Goal: Task Accomplishment & Management: Use online tool/utility

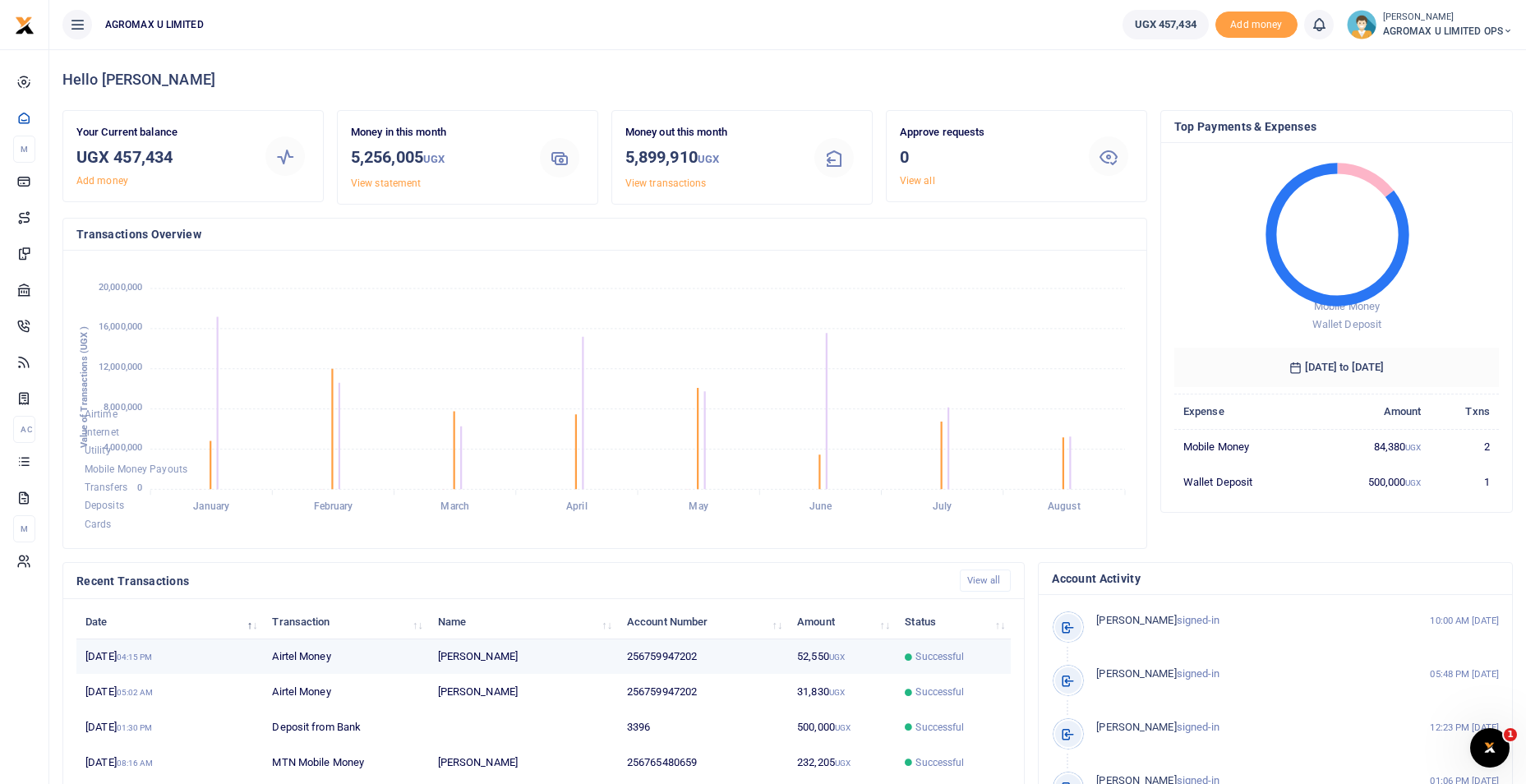
click at [322, 658] on td "Airtel Money" at bounding box center [346, 656] width 165 height 35
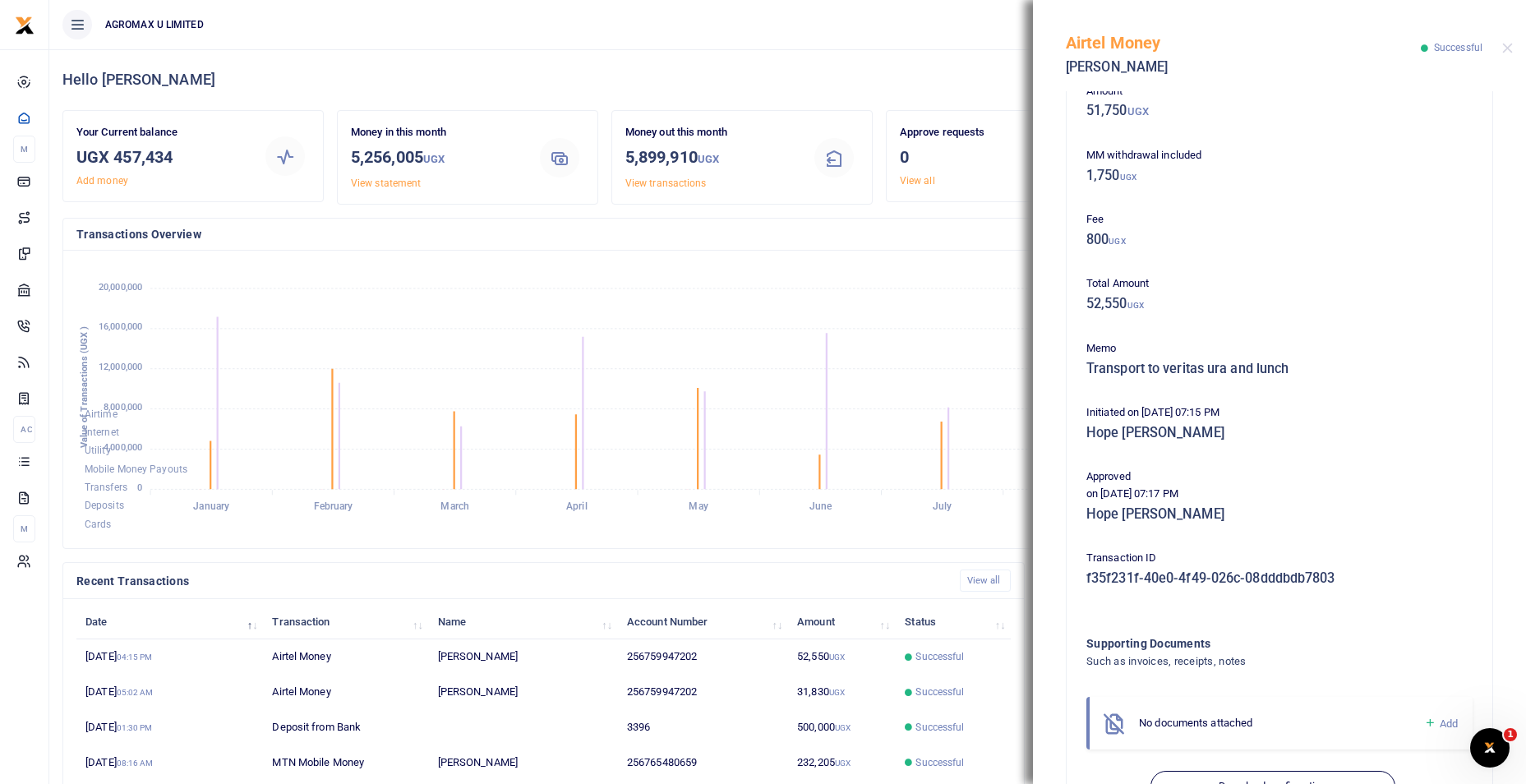
scroll to position [154, 0]
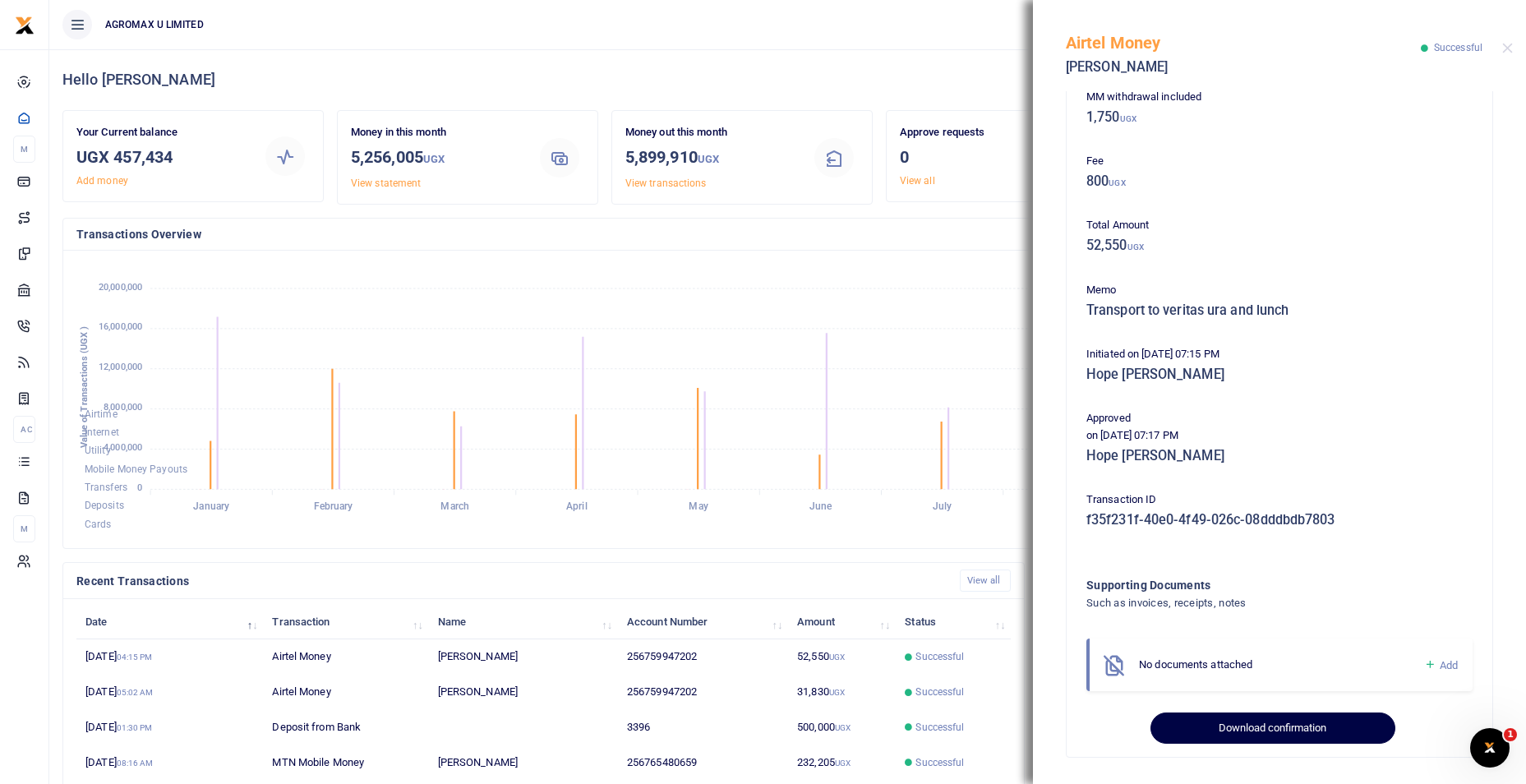
click at [1268, 720] on button "Download confirmation" at bounding box center [1273, 728] width 244 height 31
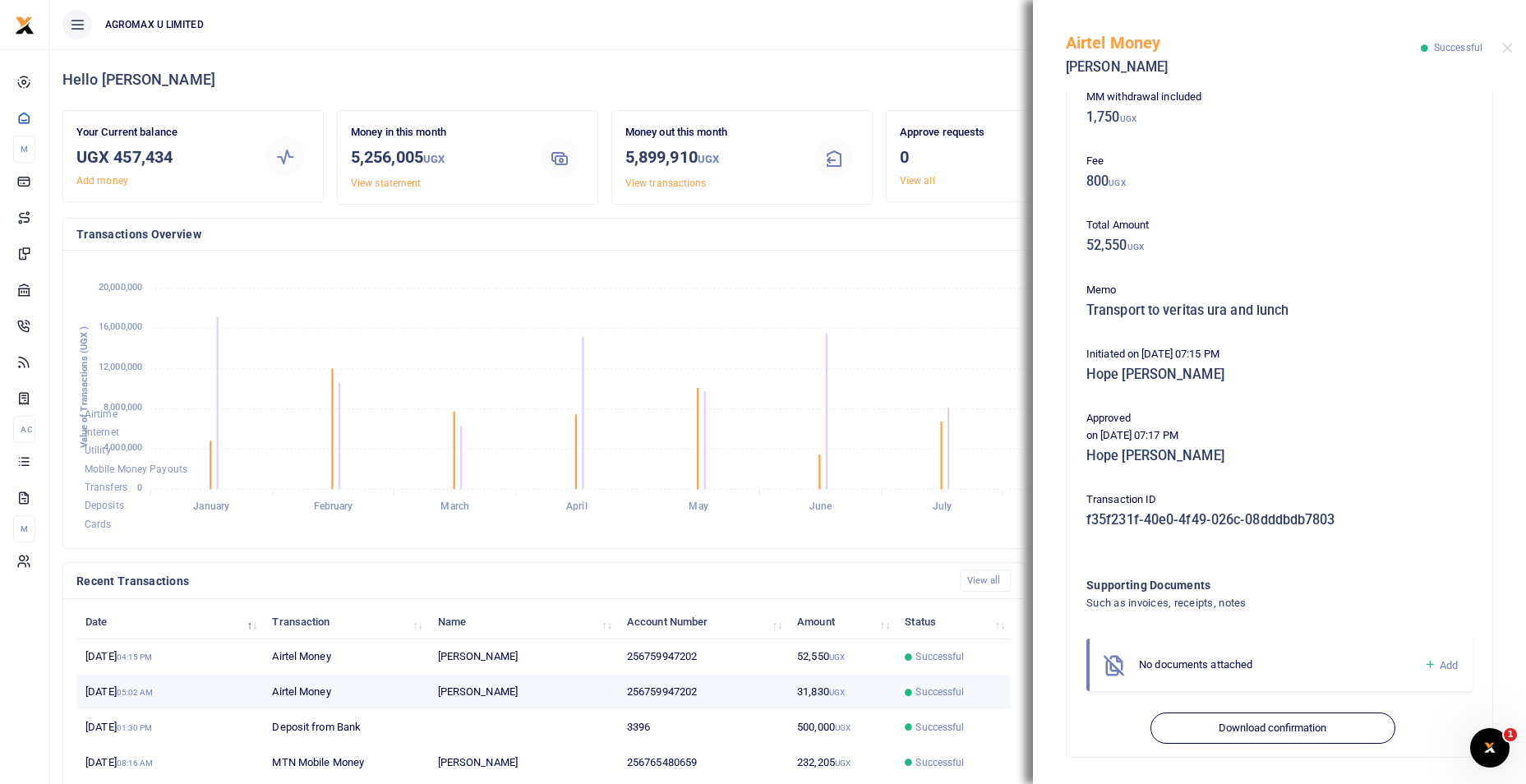
click at [708, 687] on td "256759947202" at bounding box center [704, 692] width 170 height 35
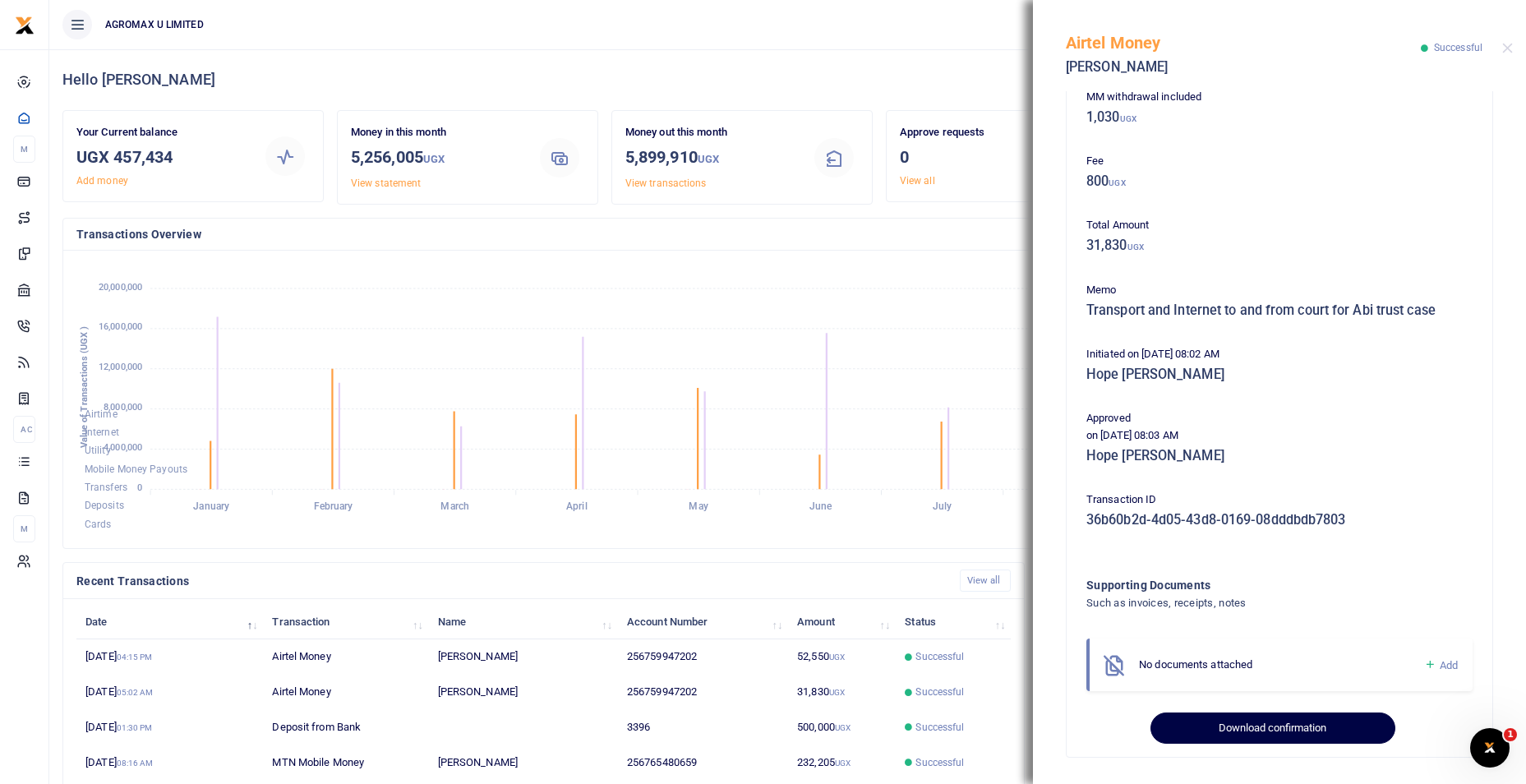
click at [1215, 728] on button "Download confirmation" at bounding box center [1273, 728] width 244 height 31
click at [921, 273] on foreignobject "Airtime Internet Utility Mobile Money Payouts Transfers Deposits Cards" at bounding box center [605, 399] width 1057 height 271
drag, startPoint x: 1514, startPoint y: 49, endPoint x: 1495, endPoint y: 55, distance: 19.9
click at [1512, 49] on div "Airtel Money [PERSON_NAME] Successful" at bounding box center [1279, 45] width 493 height 91
click at [1507, 47] on button "Close" at bounding box center [1508, 48] width 11 height 11
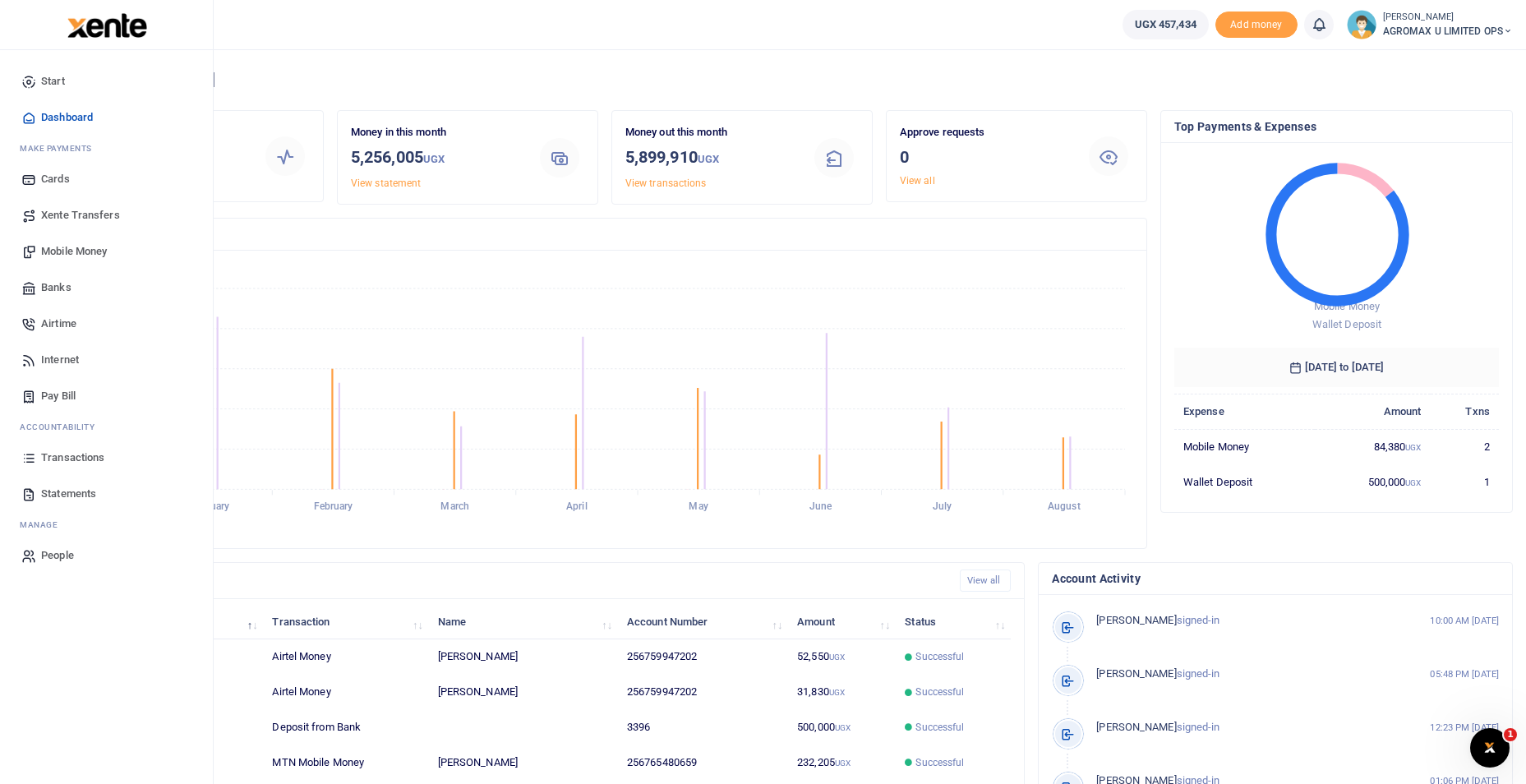
click at [88, 251] on span "Mobile Money" at bounding box center [74, 252] width 66 height 17
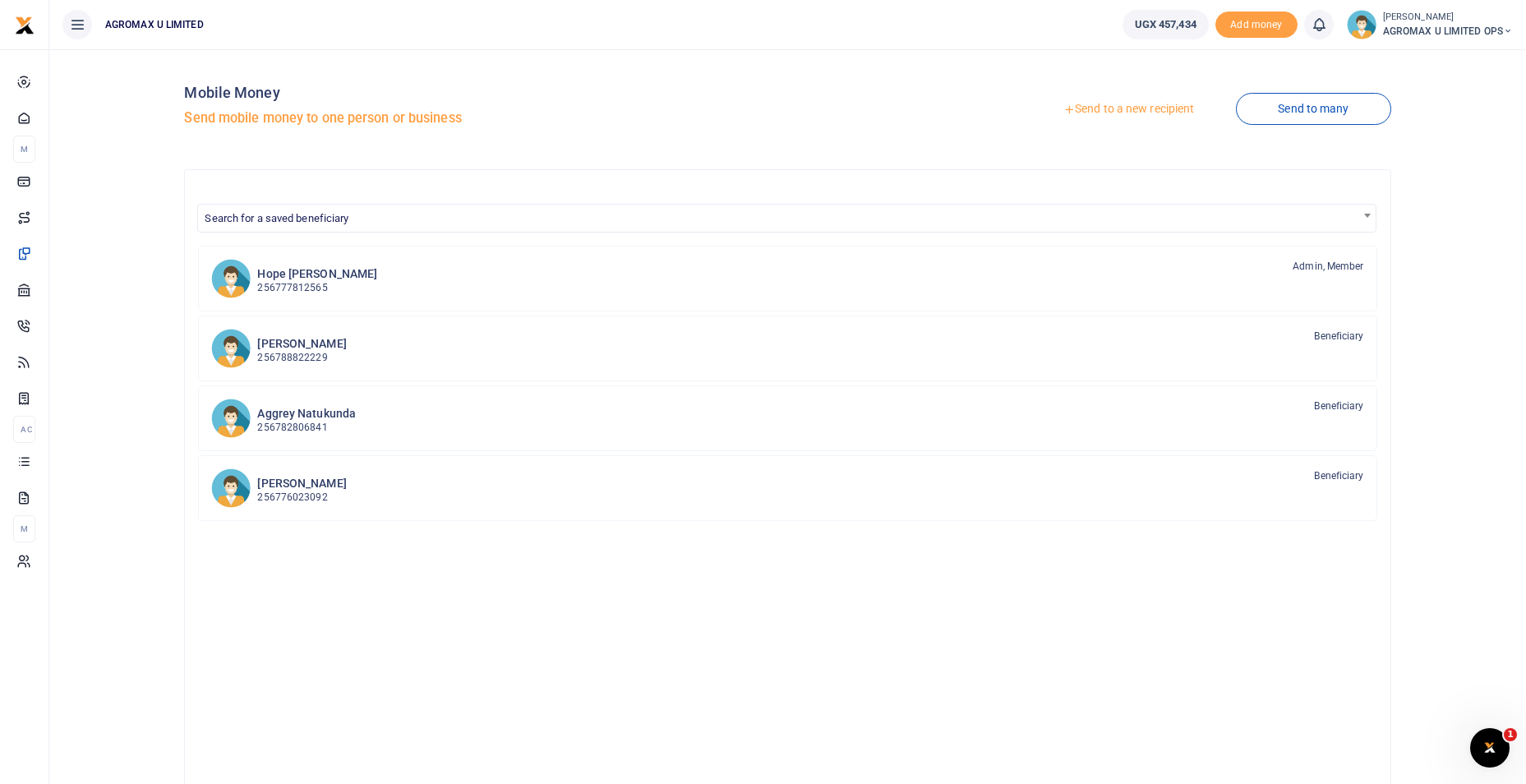
click at [1088, 105] on link "Send to a new recipient" at bounding box center [1129, 109] width 215 height 30
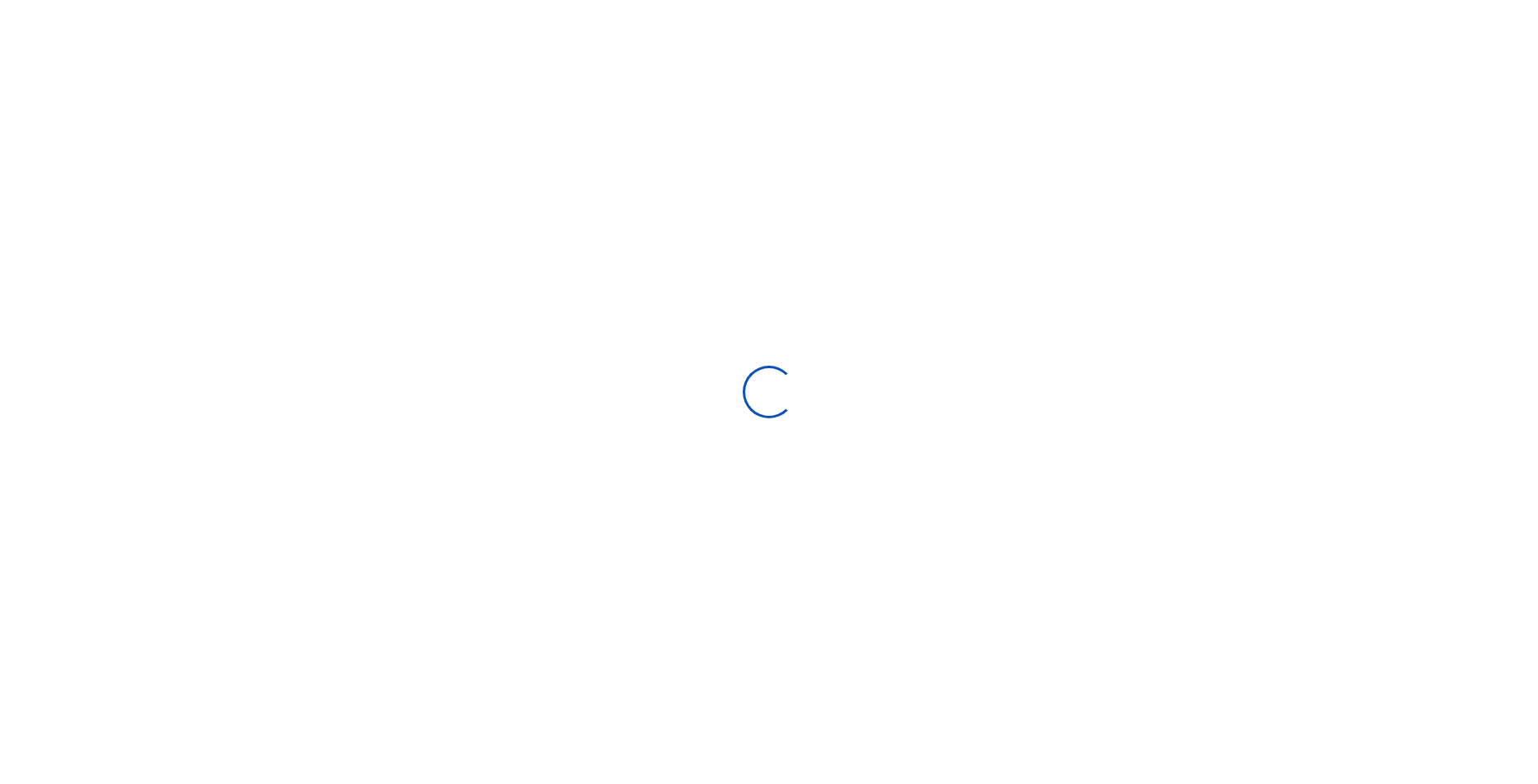
select select
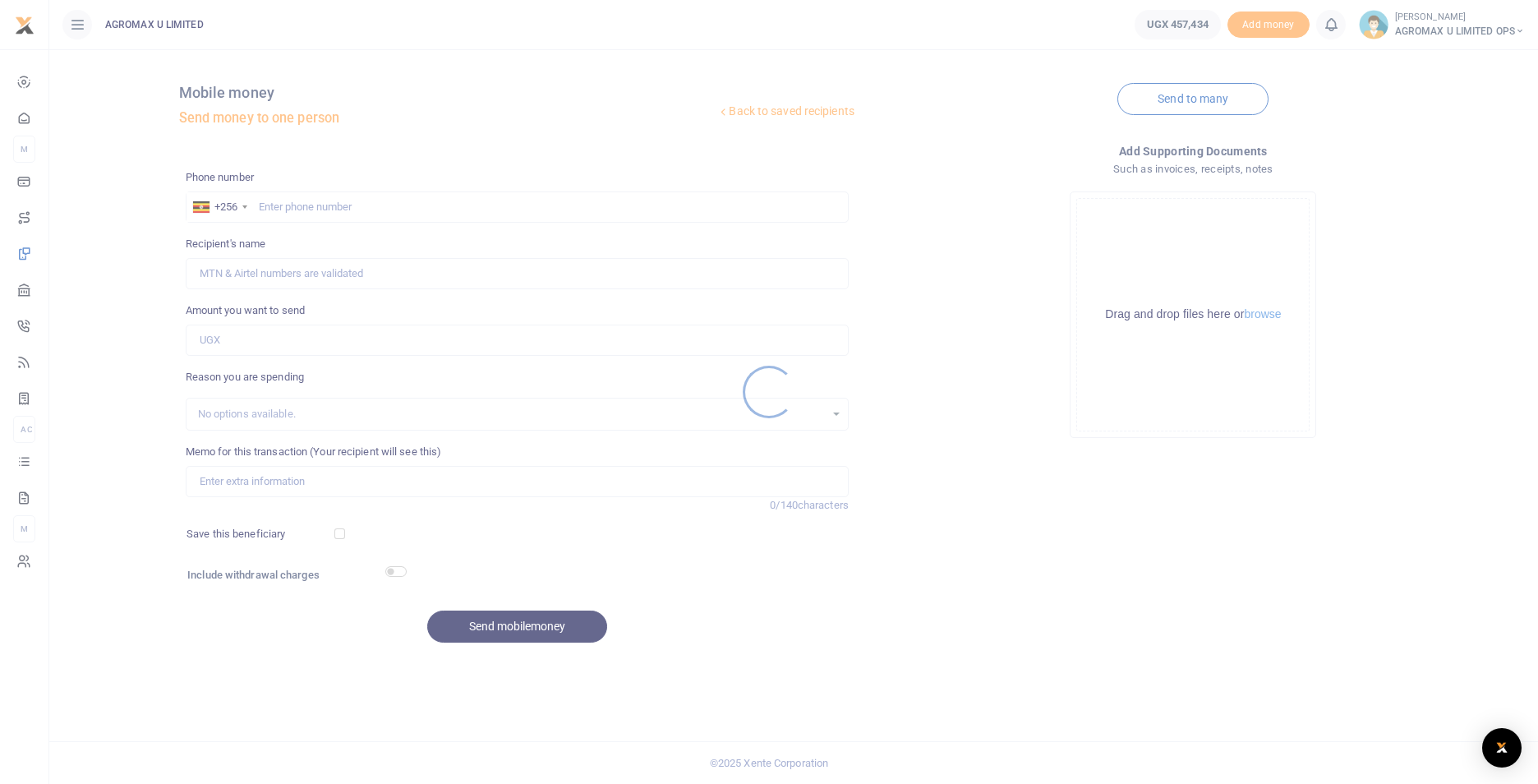
click at [290, 210] on div at bounding box center [769, 392] width 1538 height 784
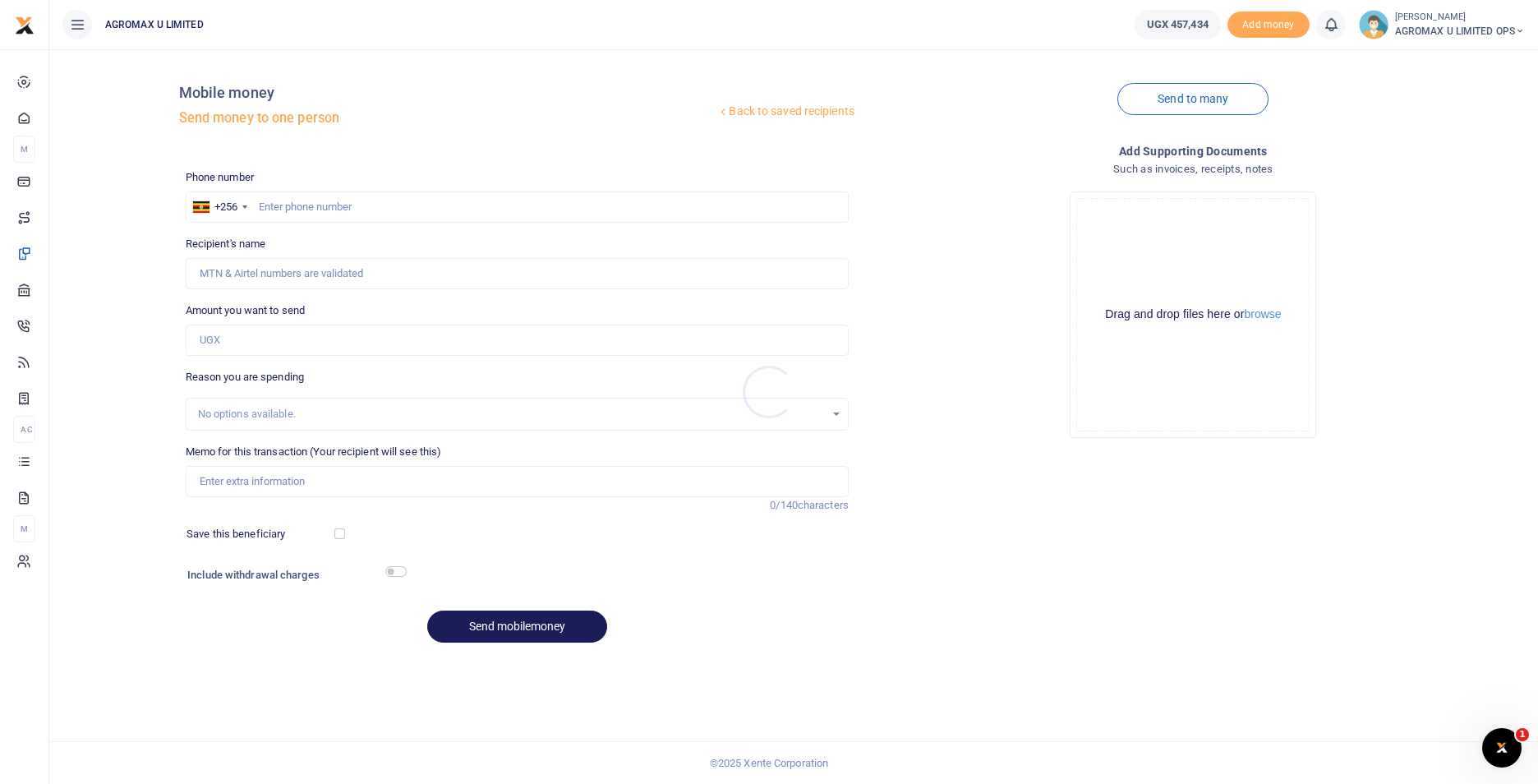
click at [325, 209] on div at bounding box center [769, 392] width 1538 height 784
click at [326, 206] on input "text" at bounding box center [517, 207] width 663 height 31
type input "756622465"
type input "Max Uganda Limited Agro"
type input "756622465"
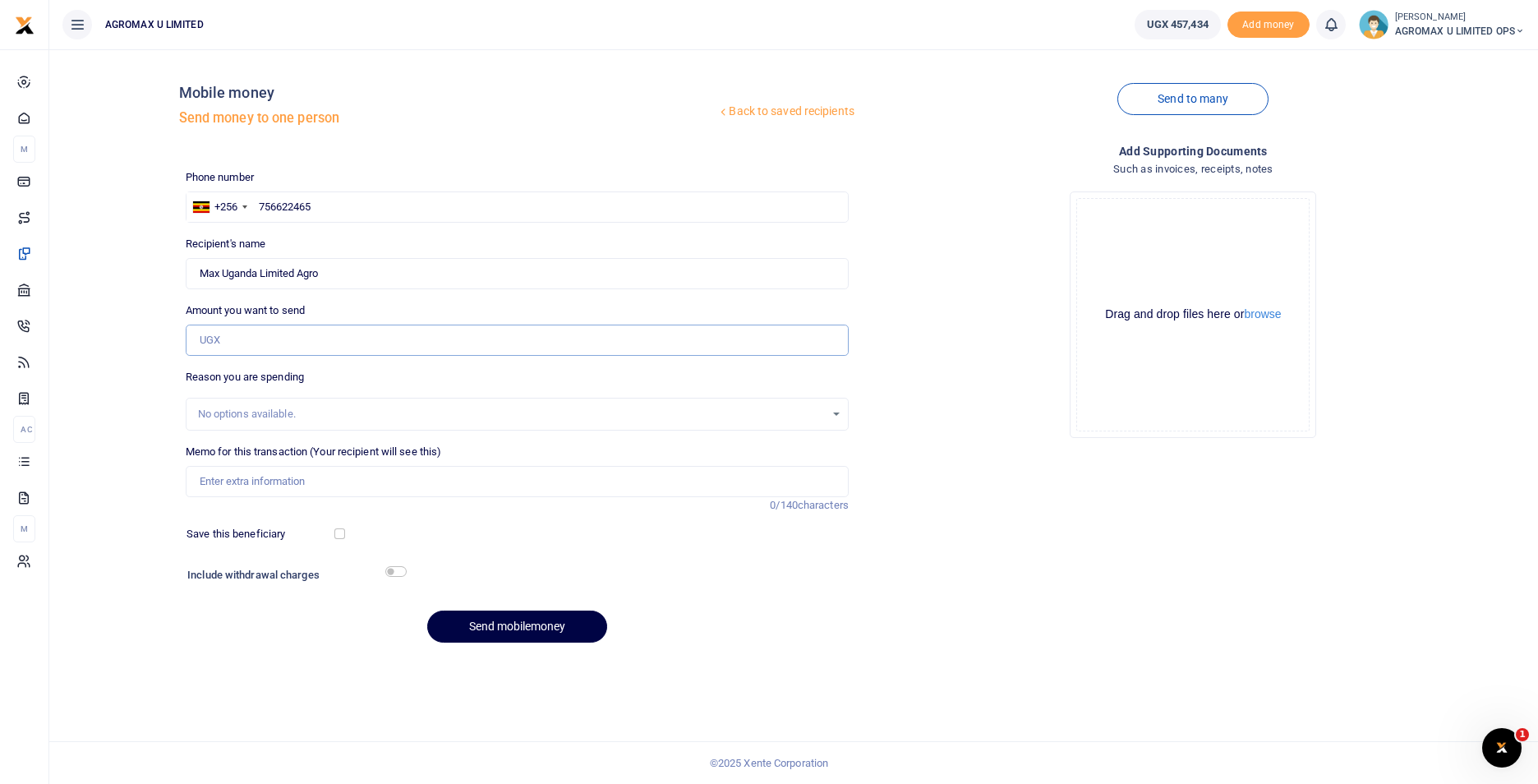
click at [268, 341] on input "Amount you want to send" at bounding box center [517, 340] width 663 height 31
type input "35,000"
click at [266, 476] on input "Memo for this transaction (Your recipient will see this)" at bounding box center [517, 481] width 663 height 31
type input "Airtel monthly airtime"
click at [482, 615] on button "Send mobilemoney" at bounding box center [518, 626] width 180 height 32
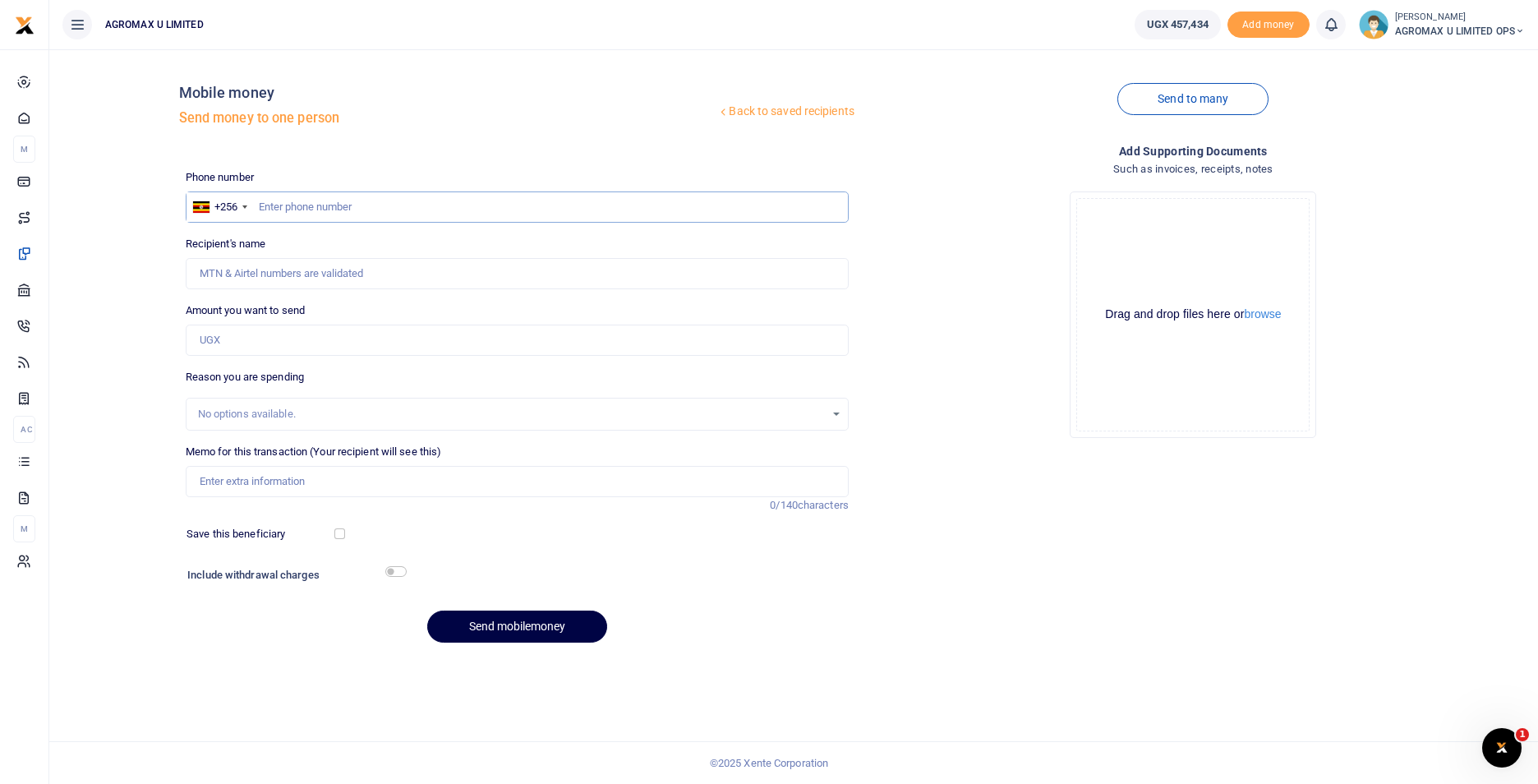
click at [320, 210] on input "text" at bounding box center [517, 207] width 663 height 31
type input "776662465"
type input "[PERSON_NAME]"
click at [283, 203] on input "776662465" at bounding box center [517, 207] width 663 height 31
type input "776622465"
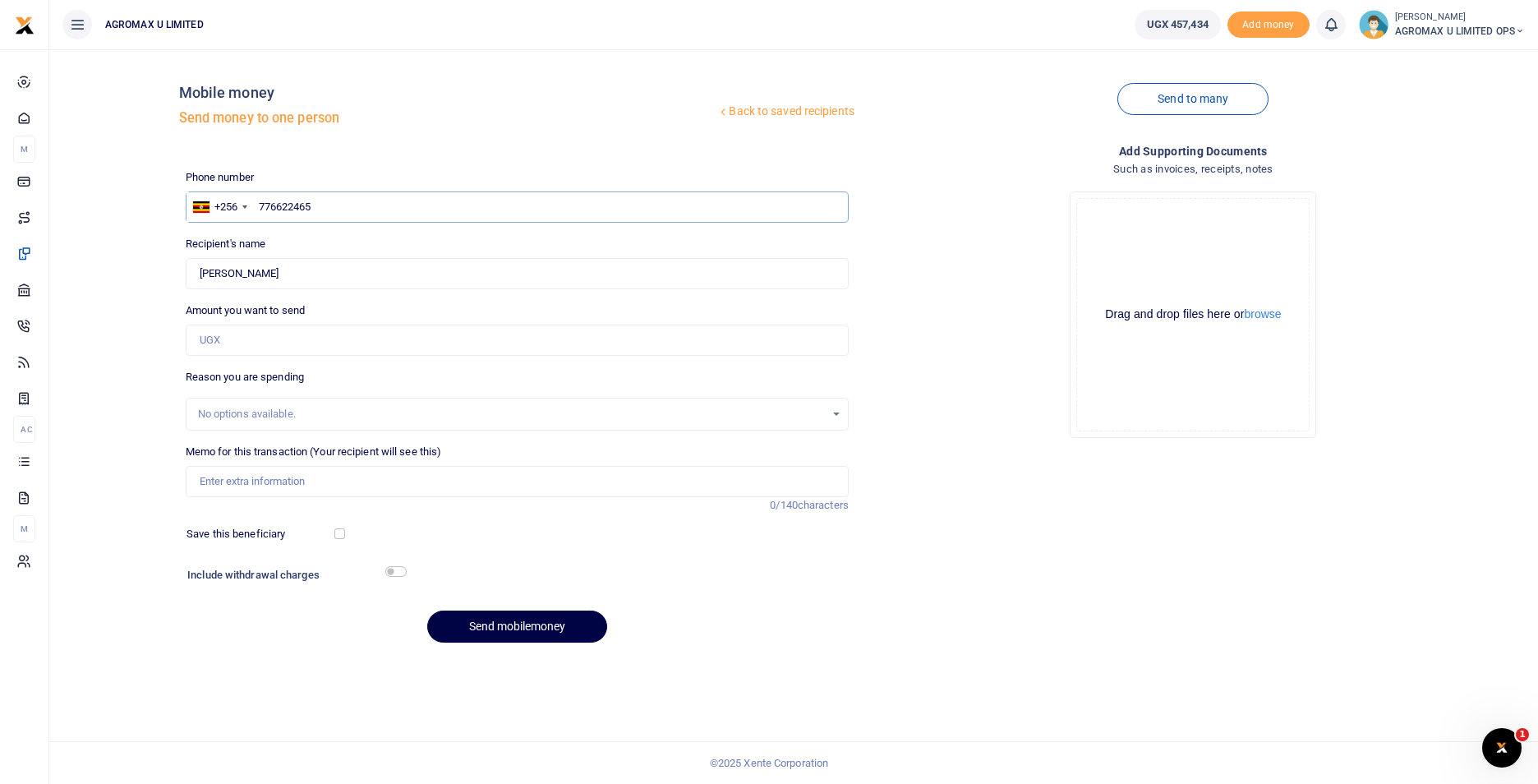
type input "Smith Amanyire"
click at [331, 204] on input "776622465" at bounding box center [517, 207] width 663 height 31
type input "776622466"
type input "Roni Joseph Oved"
type input "776622466"
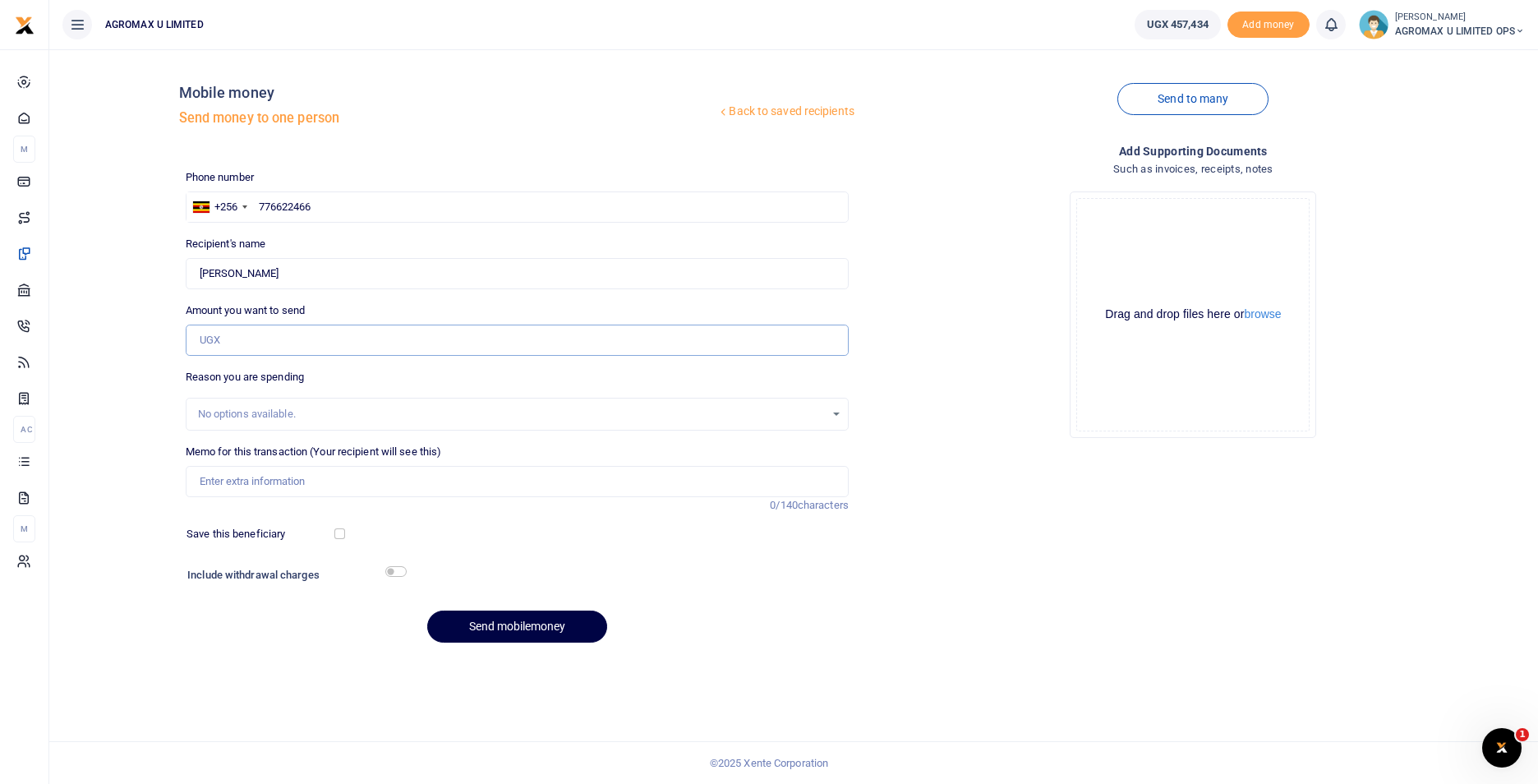
click at [280, 329] on input "Amount you want to send" at bounding box center [517, 340] width 663 height 31
type input "35,000"
click at [226, 479] on input "Airtel monthly airtime" at bounding box center [517, 481] width 663 height 31
type input "Mtn monthly airtime"
click at [478, 625] on button "Send mobilemoney" at bounding box center [518, 626] width 180 height 32
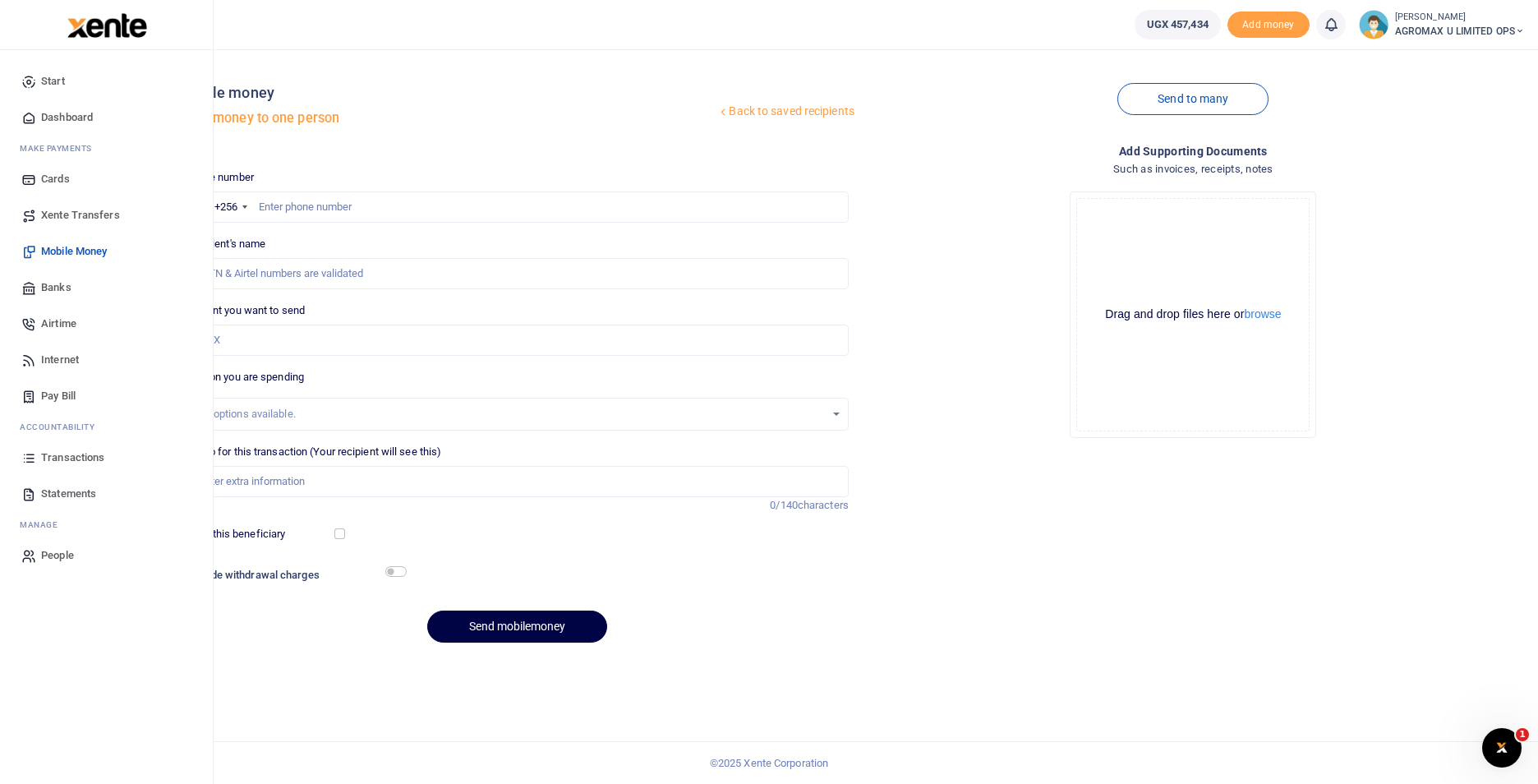
click at [74, 116] on span "Dashboard" at bounding box center [67, 117] width 52 height 17
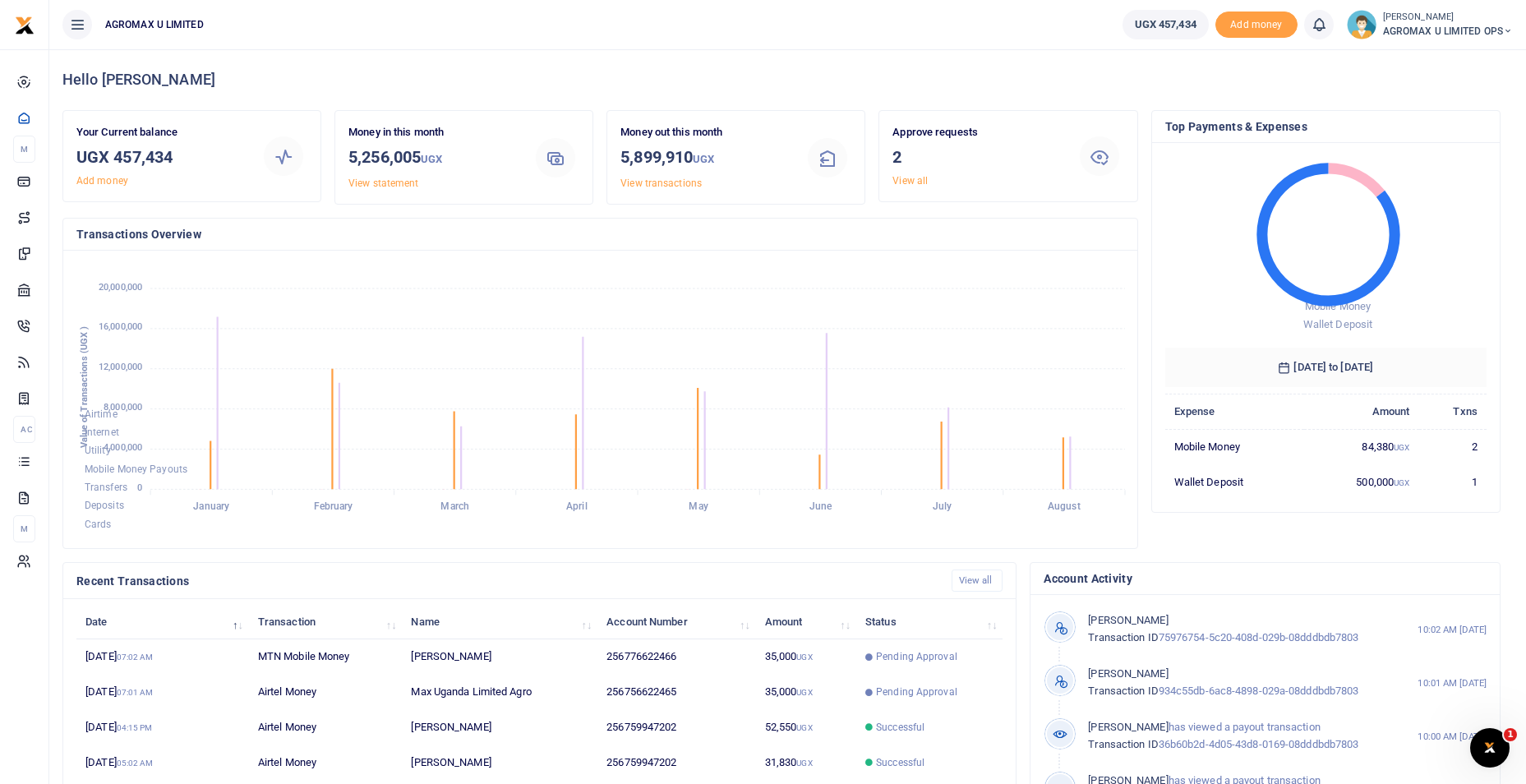
scroll to position [13, 13]
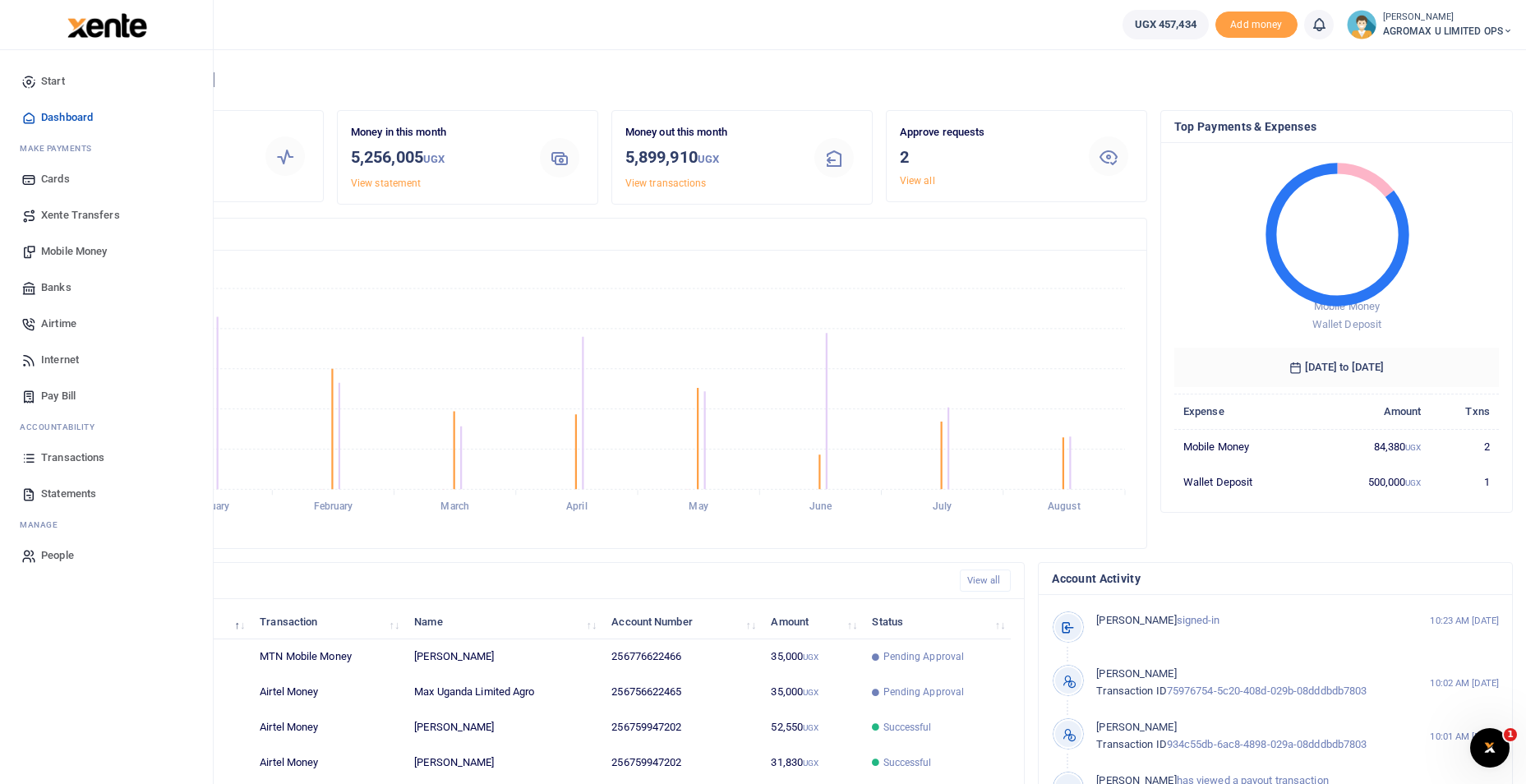
click at [83, 215] on span "Xente Transfers" at bounding box center [81, 215] width 79 height 17
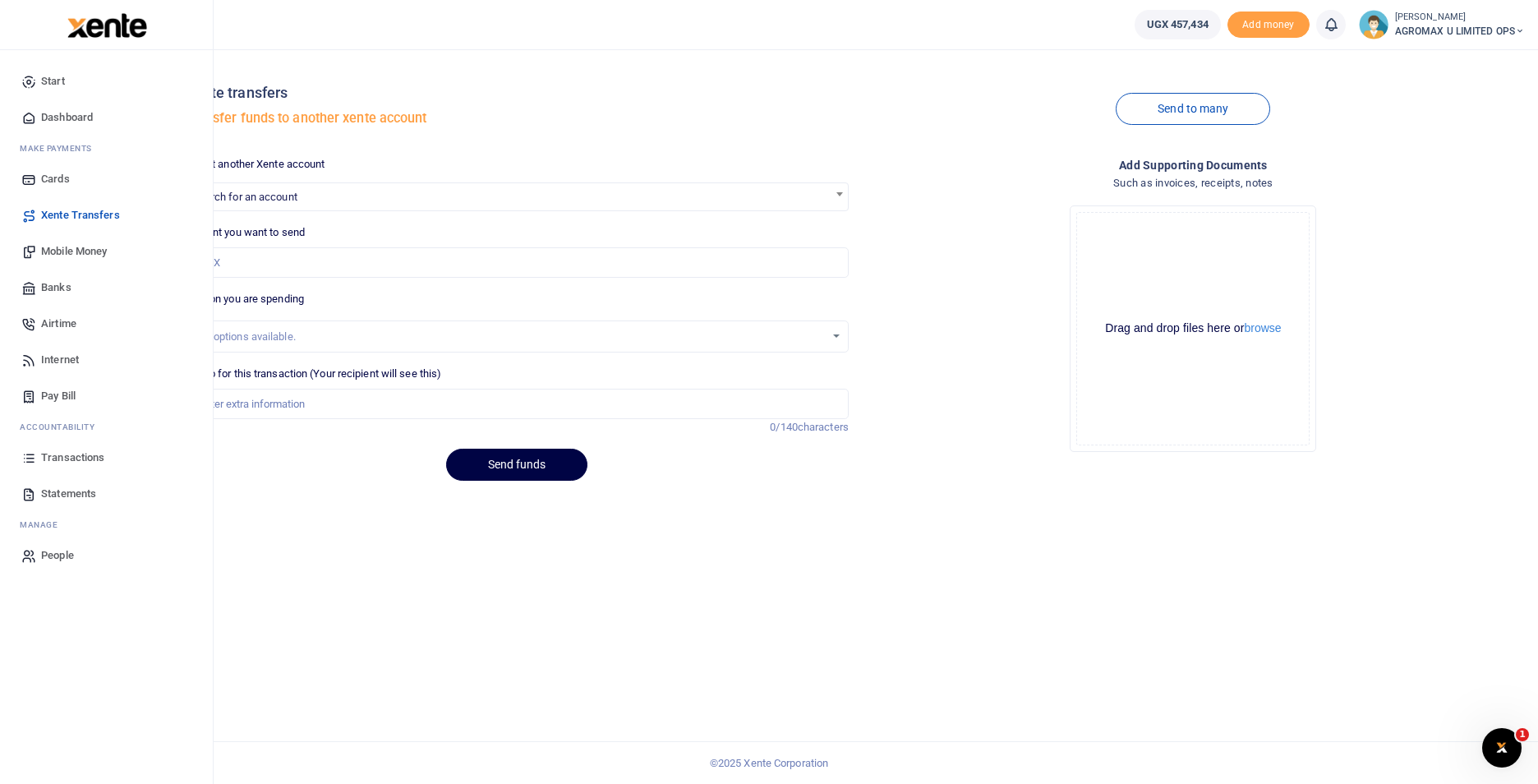
click at [50, 117] on span "Dashboard" at bounding box center [67, 117] width 52 height 17
